Goal: Information Seeking & Learning: Learn about a topic

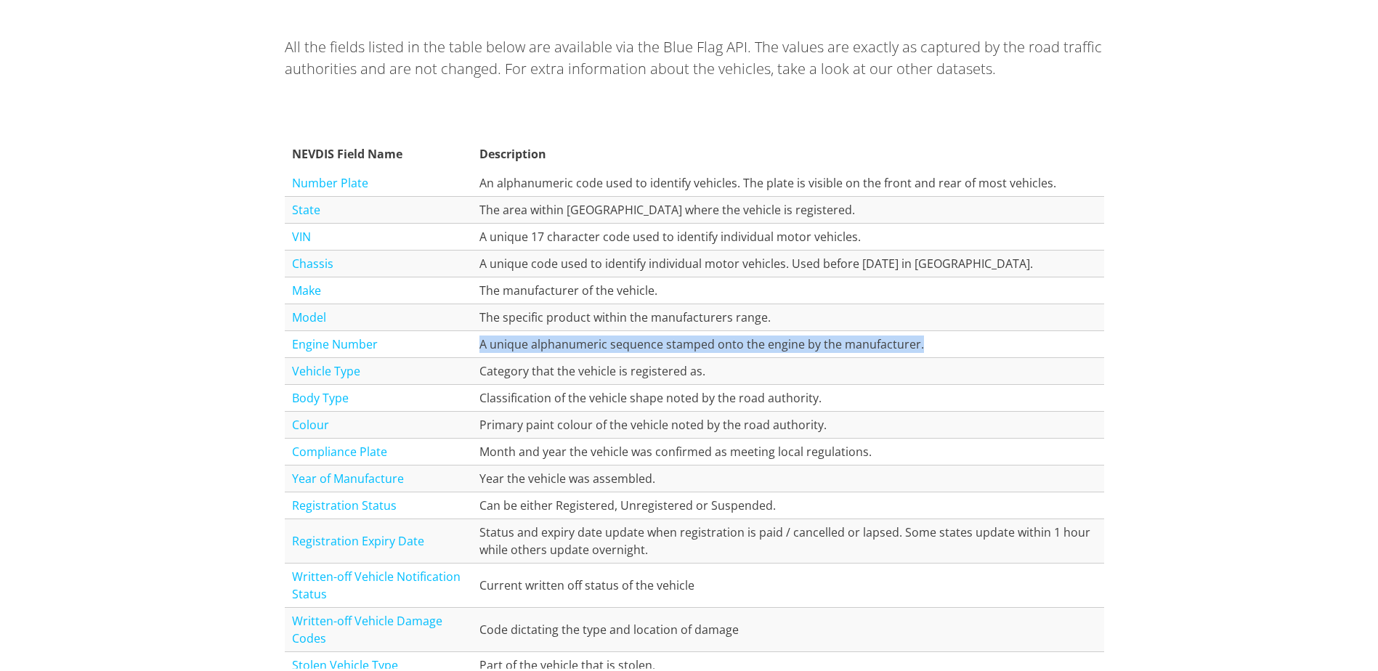
drag, startPoint x: 476, startPoint y: 339, endPoint x: 1001, endPoint y: 341, distance: 525.2
click at [1001, 341] on td "A unique alphanumeric sequence stamped onto the engine by the manufacturer." at bounding box center [788, 341] width 632 height 27
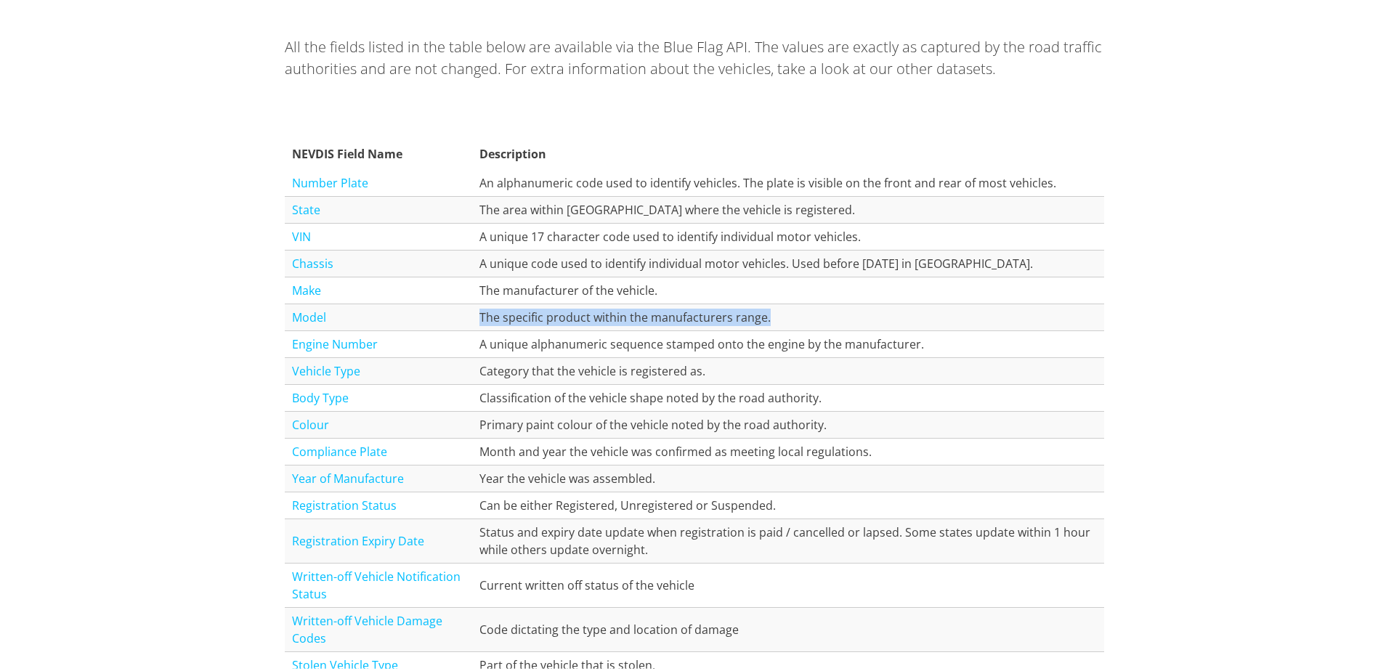
drag, startPoint x: 477, startPoint y: 310, endPoint x: 783, endPoint y: 315, distance: 305.9
click at [783, 315] on td "The specific product within the manufacturers range." at bounding box center [788, 314] width 632 height 27
click at [477, 286] on td "The manufacturer of the vehicle." at bounding box center [788, 288] width 632 height 27
drag, startPoint x: 476, startPoint y: 286, endPoint x: 723, endPoint y: 287, distance: 247.0
click at [723, 287] on td "The manufacturer of the vehicle." at bounding box center [788, 288] width 632 height 27
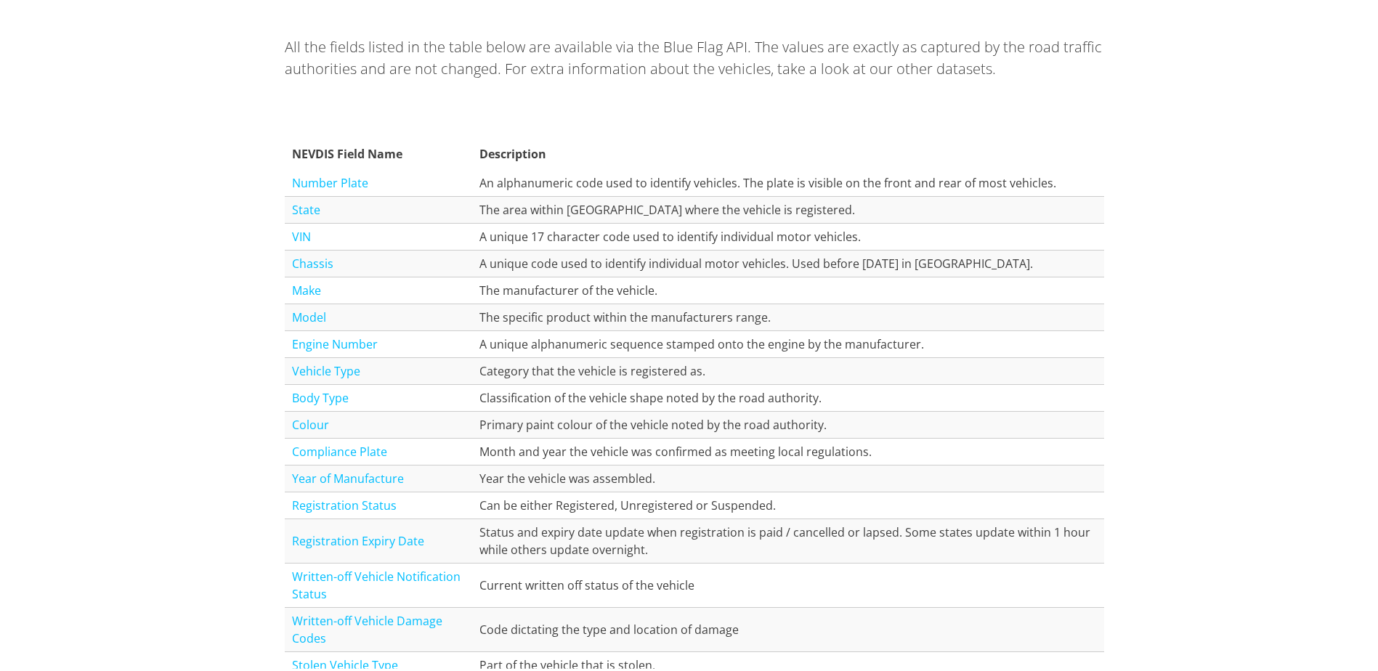
click at [495, 166] on th "Description" at bounding box center [788, 151] width 632 height 32
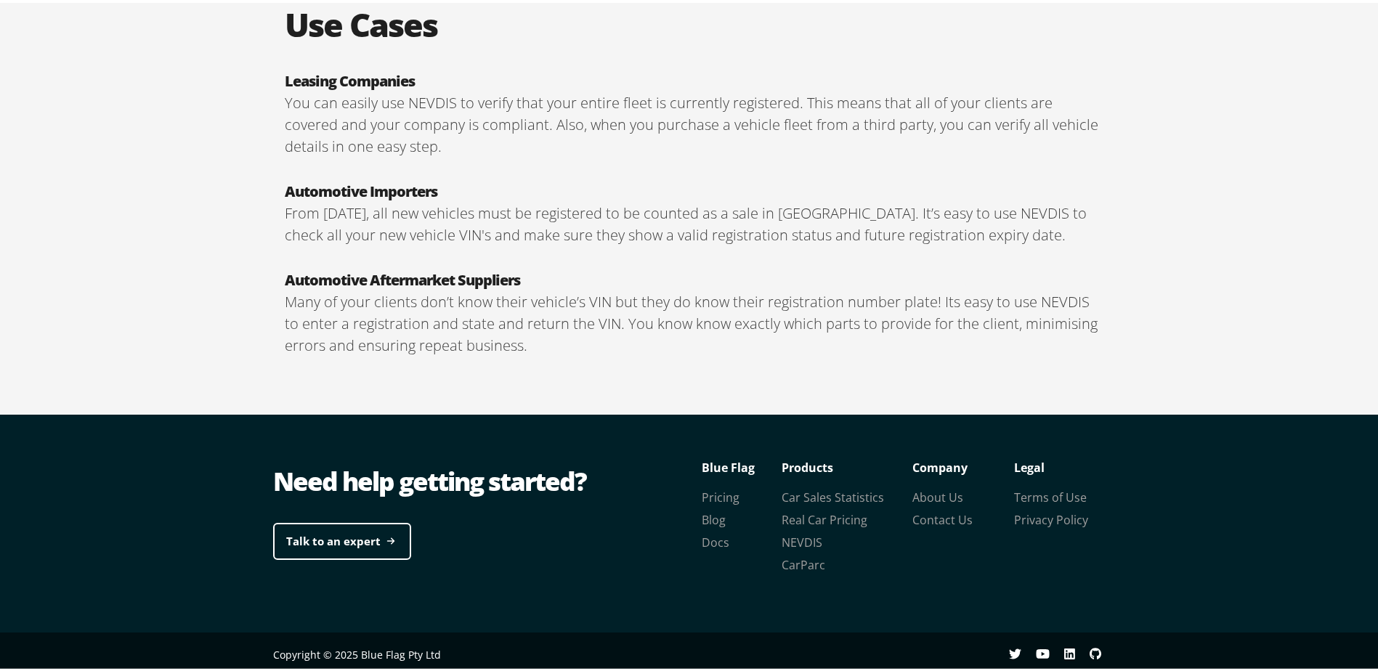
scroll to position [2467, 0]
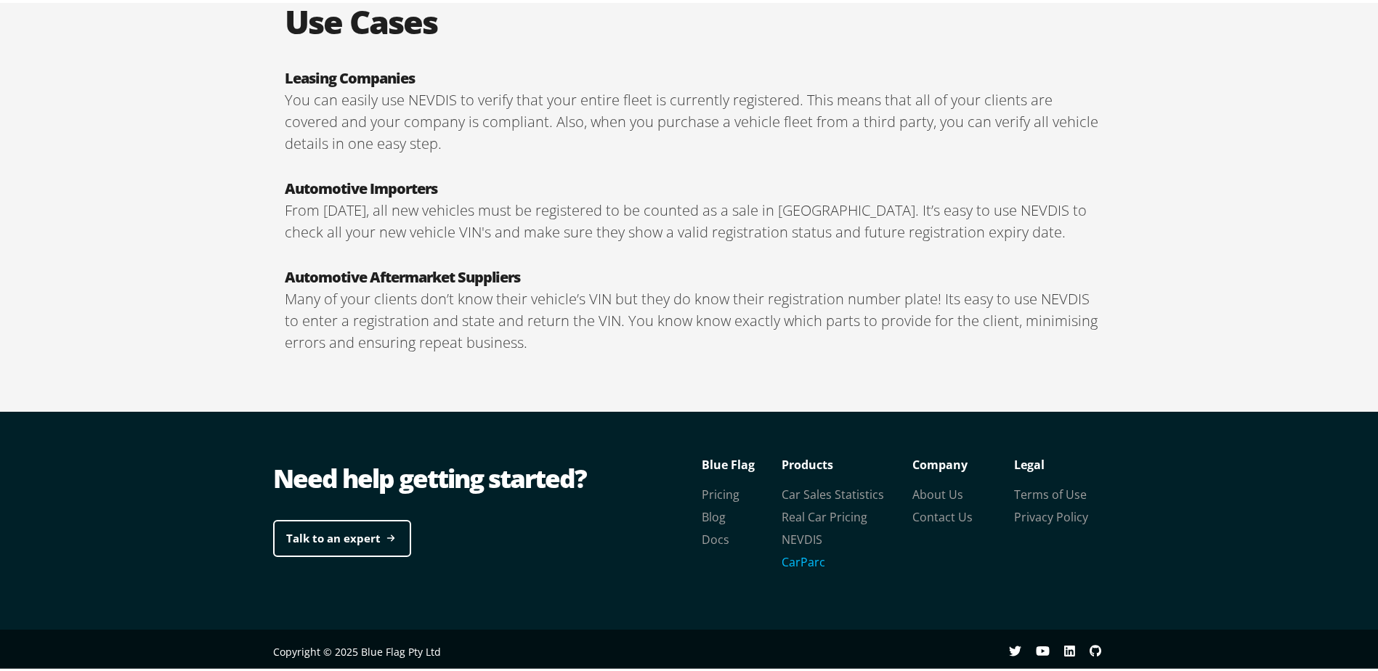
click at [800, 560] on link "CarParc" at bounding box center [804, 559] width 44 height 16
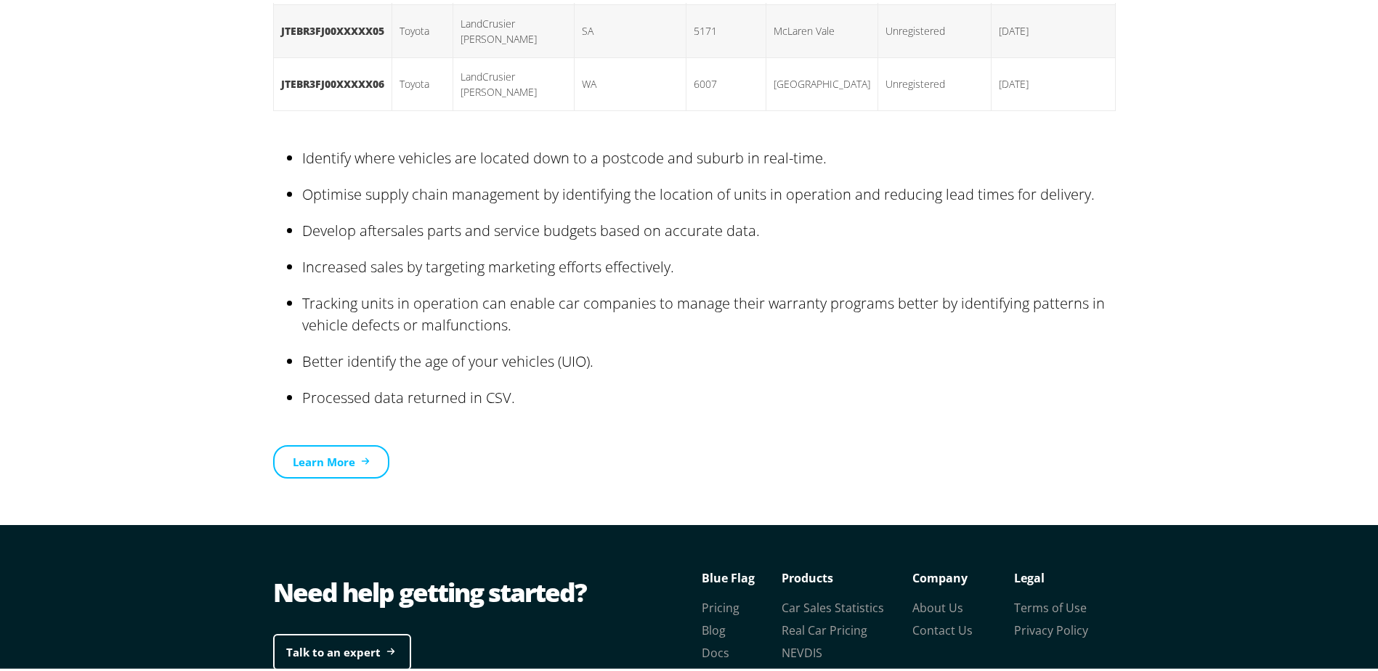
scroll to position [2335, 0]
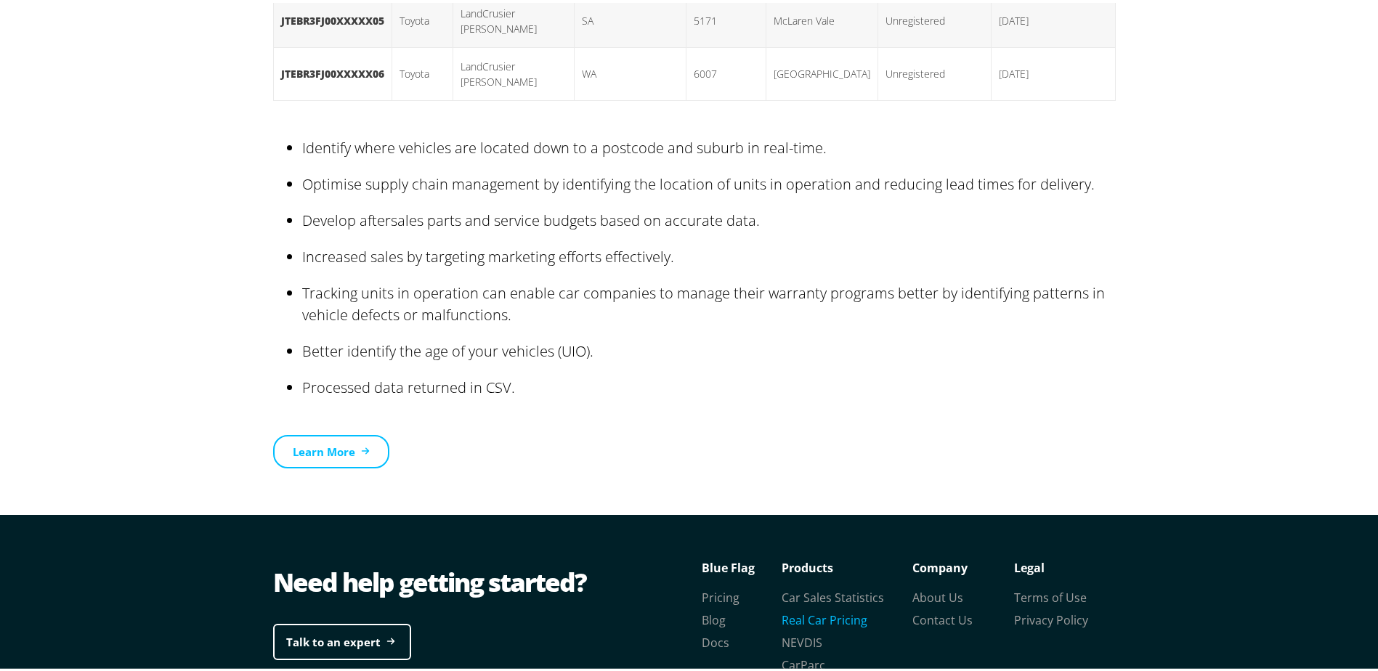
click at [841, 610] on link "Real Car Pricing" at bounding box center [825, 618] width 86 height 16
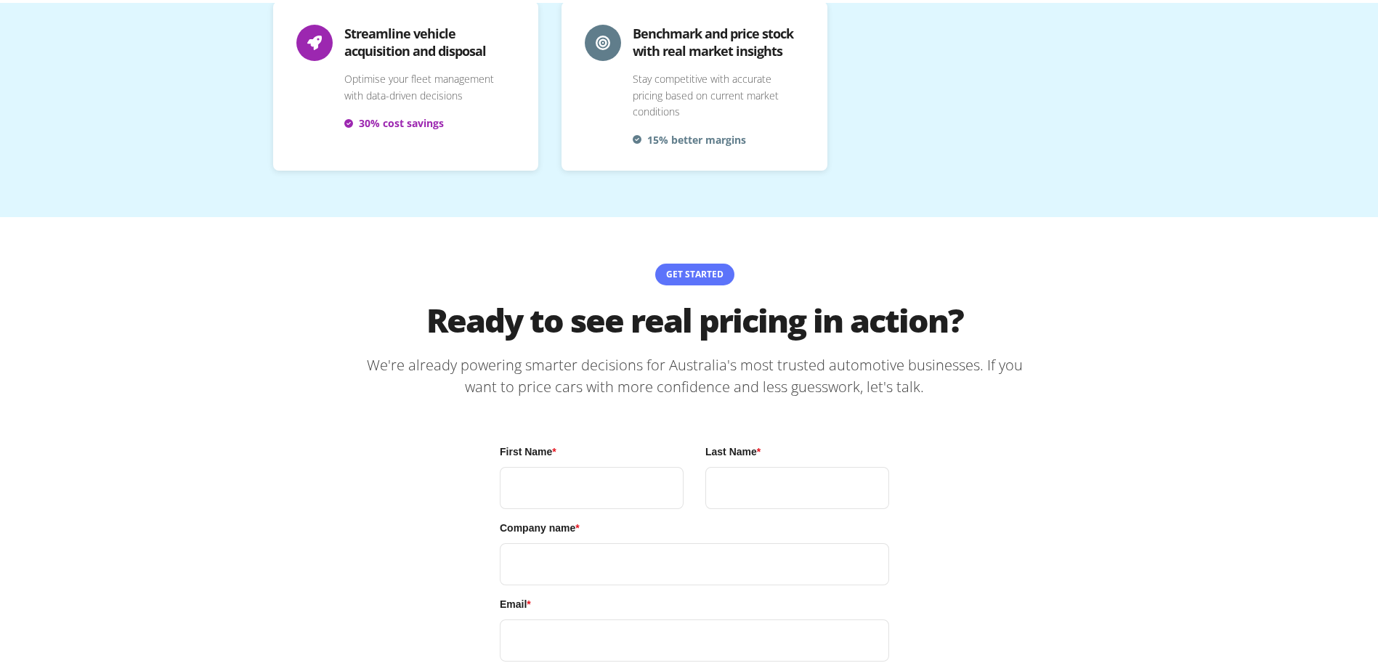
scroll to position [3528, 0]
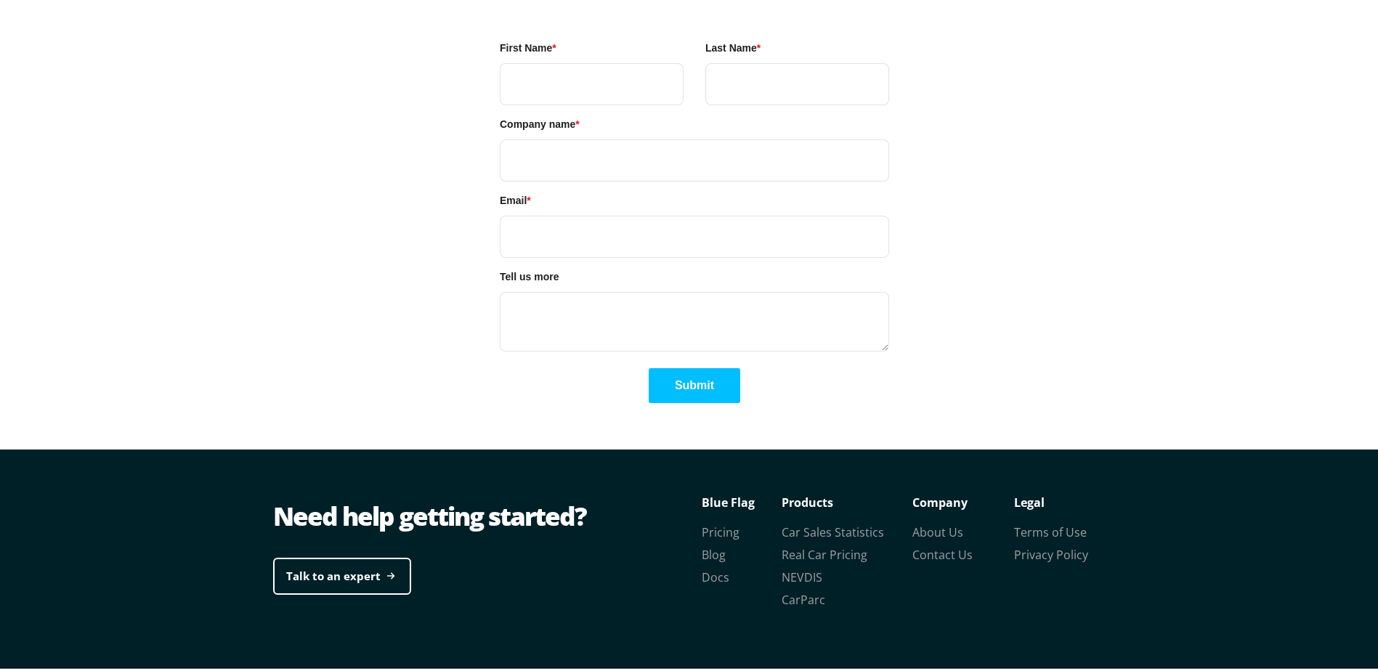
click at [849, 392] on div "Get Started Ready to see real pricing in action? We're already powering smarter…" at bounding box center [695, 128] width 872 height 636
click at [362, 325] on section "First Name * Last Name * Company name * Email * Tell us more Submit" at bounding box center [694, 195] width 843 height 409
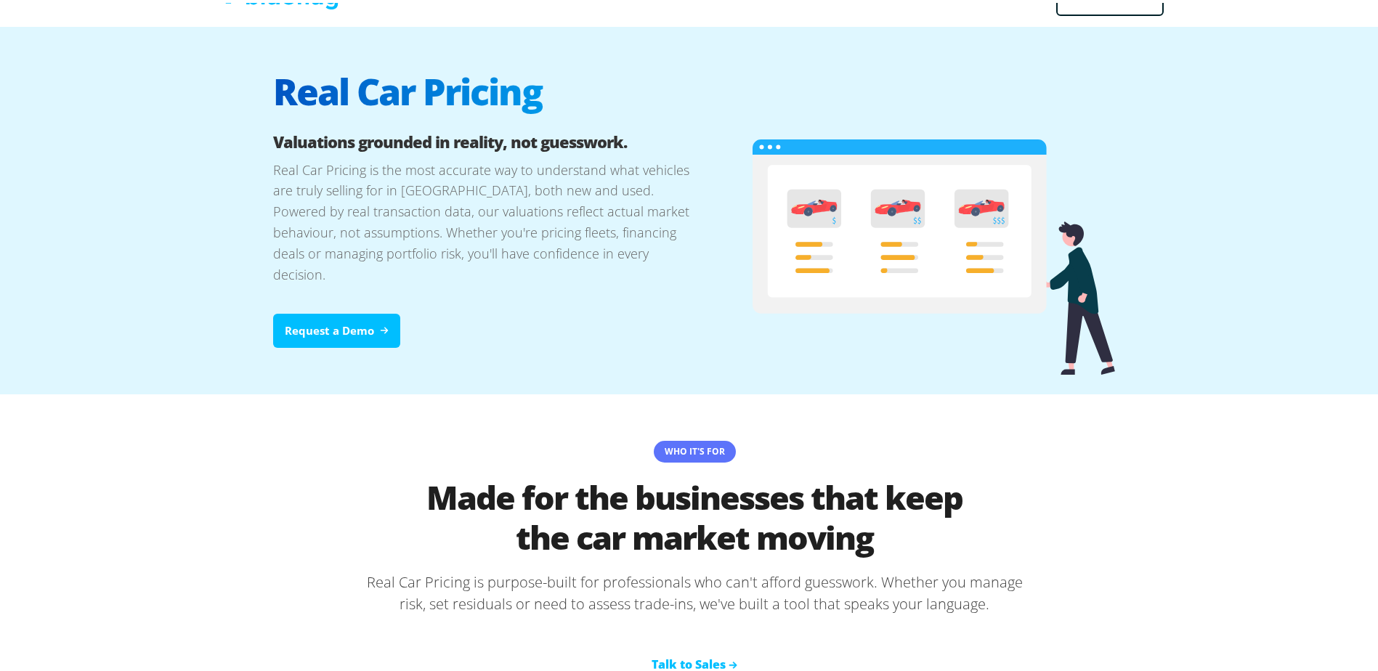
scroll to position [0, 0]
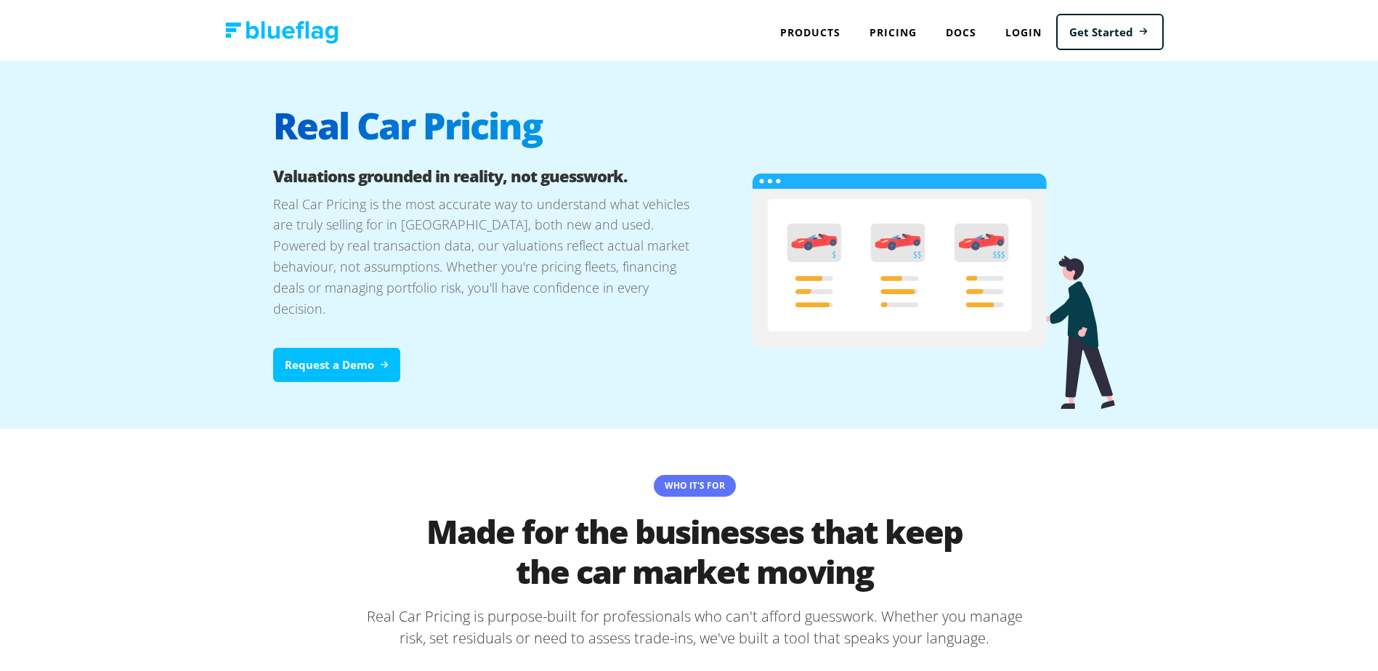
click at [826, 89] on div "Real Car Pricing Valuations grounded in reality, not guesswork. Real Car Pricin…" at bounding box center [695, 242] width 872 height 368
